Goal: Task Accomplishment & Management: Complete application form

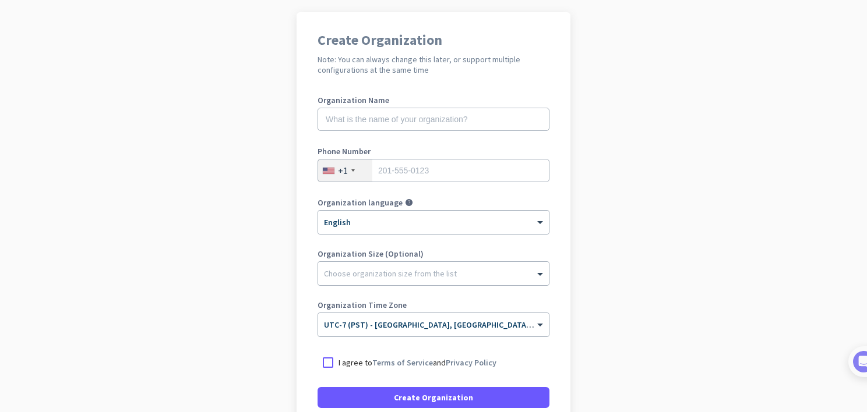
scroll to position [89, 0]
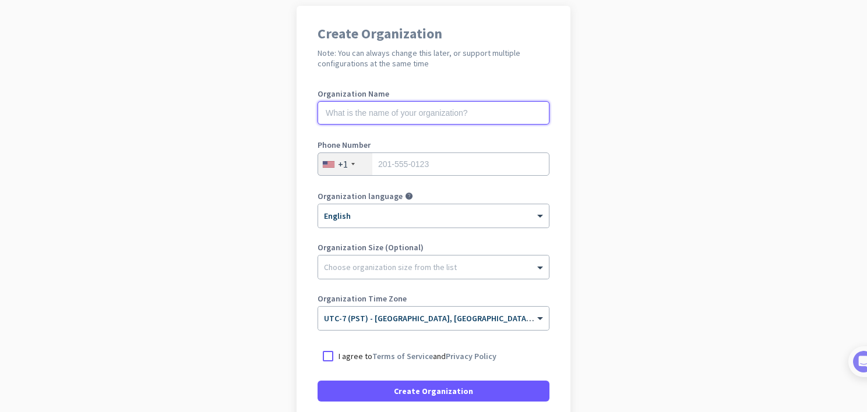
click at [424, 112] on input "text" at bounding box center [433, 112] width 232 height 23
type input "Mercor AI"
click at [643, 191] on app-onboarding-organization "Create Organization Note: You can always change this later, or support multiple…" at bounding box center [433, 258] width 867 height 504
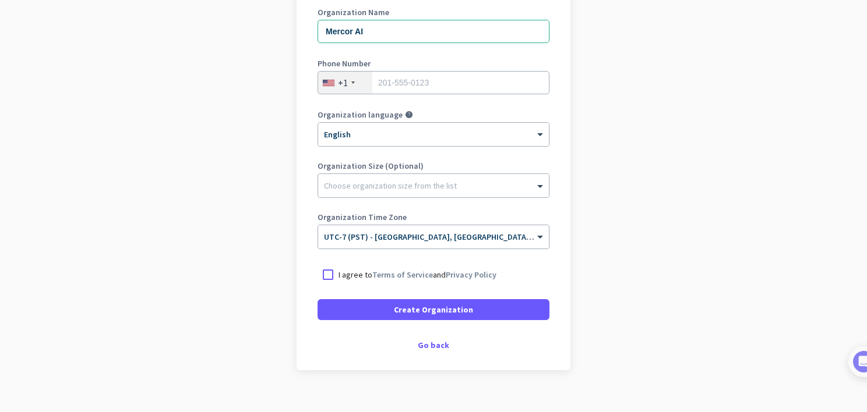
scroll to position [186, 0]
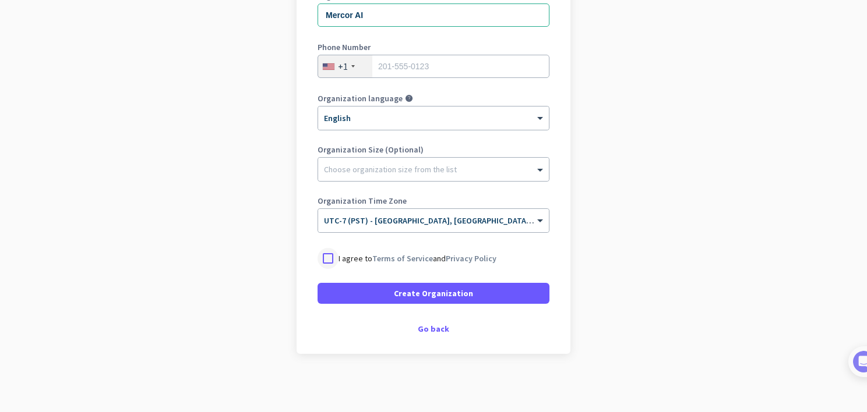
click at [324, 252] on div at bounding box center [327, 258] width 21 height 21
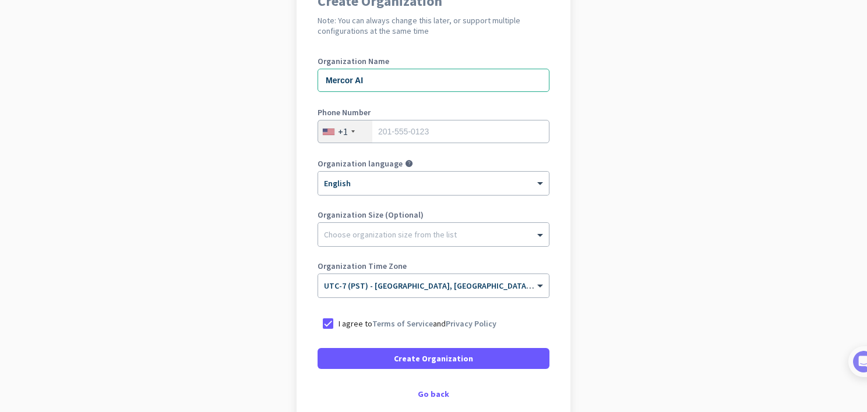
scroll to position [123, 0]
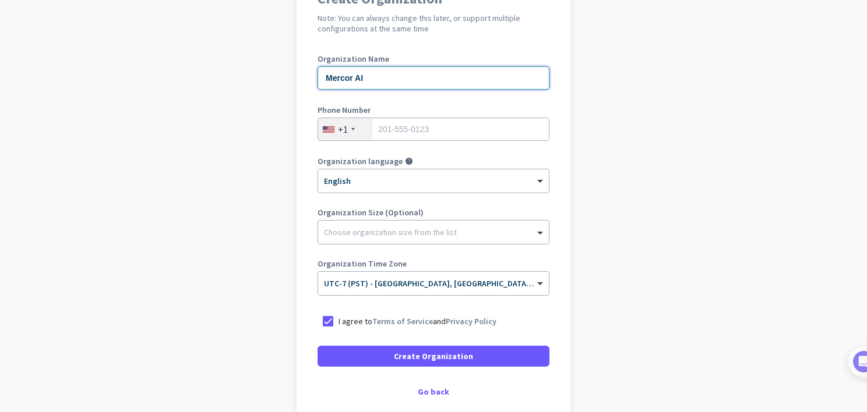
drag, startPoint x: 368, startPoint y: 77, endPoint x: 277, endPoint y: 72, distance: 90.4
click at [277, 72] on app-onboarding-organization "Create Organization Note: You can always change this later, or support multiple…" at bounding box center [433, 223] width 867 height 504
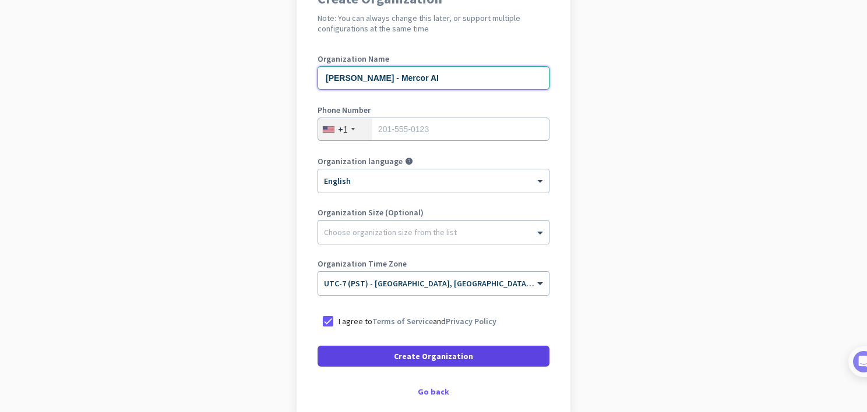
type input "[PERSON_NAME] - Mercor AI"
click at [445, 351] on span "Create Organization" at bounding box center [433, 357] width 79 height 12
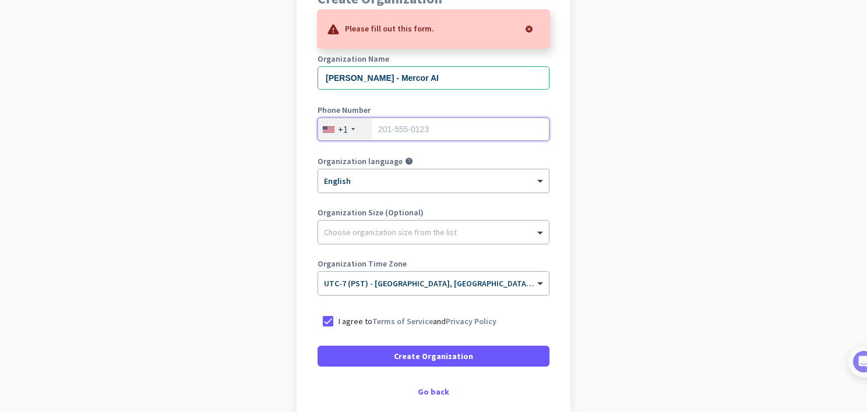
click at [439, 130] on input "tel" at bounding box center [433, 129] width 232 height 23
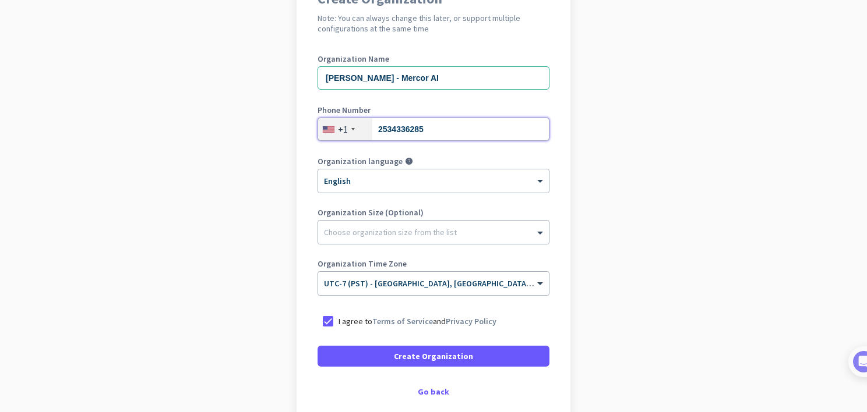
type input "2534336285"
click at [652, 213] on app-onboarding-organization "Create Organization Note: You can always change this later, or support multiple…" at bounding box center [433, 223] width 867 height 504
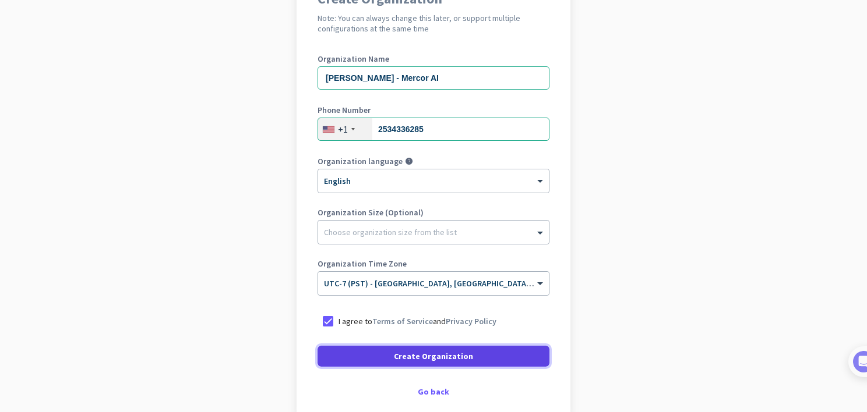
click at [429, 354] on span "Create Organization" at bounding box center [433, 357] width 79 height 12
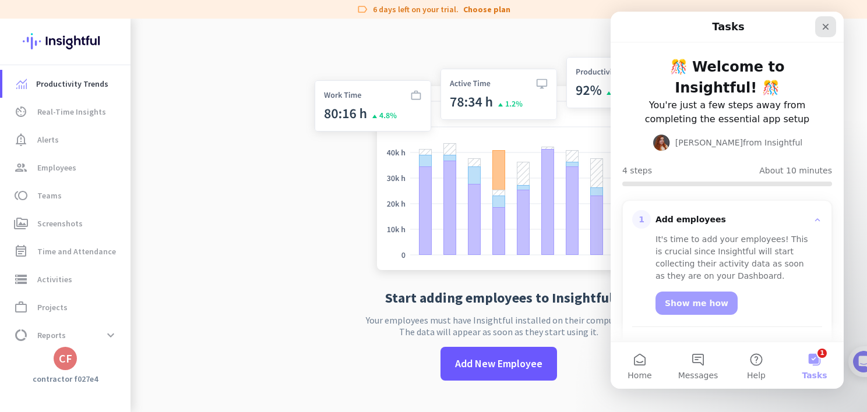
click at [821, 23] on icon "Close" at bounding box center [825, 26] width 9 height 9
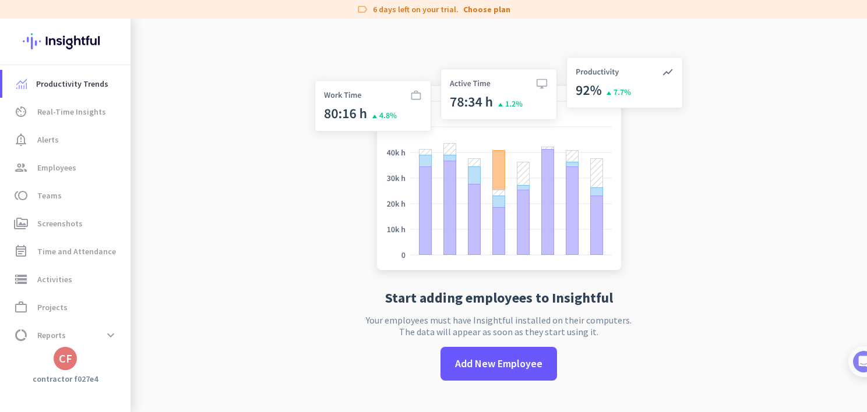
click at [65, 365] on div "CF" at bounding box center [65, 359] width 13 height 12
click at [252, 285] on div at bounding box center [433, 206] width 867 height 412
